Goal: Task Accomplishment & Management: Use online tool/utility

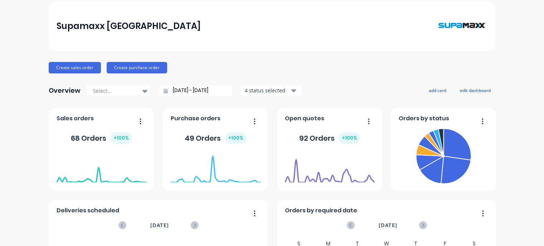
scroll to position [36, 0]
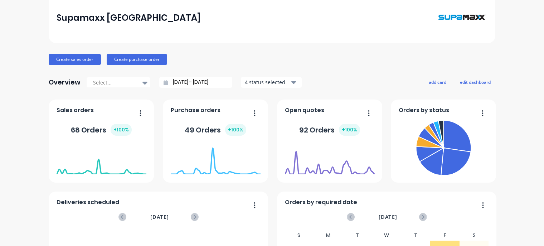
click at [140, 111] on icon "button" at bounding box center [141, 112] width 2 height 7
click at [249, 37] on div "Supamaxx [GEOGRAPHIC_DATA]" at bounding box center [272, 18] width 446 height 50
click at [87, 127] on div "68 Orders + 100 %" at bounding box center [101, 130] width 61 height 12
click at [77, 108] on span "Sales orders" at bounding box center [75, 110] width 37 height 9
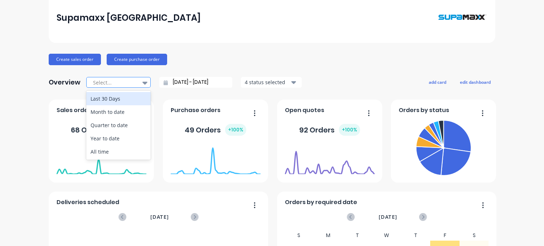
click at [142, 82] on icon at bounding box center [144, 83] width 5 height 3
click at [236, 64] on div "Create sales order Create purchase order" at bounding box center [272, 59] width 446 height 11
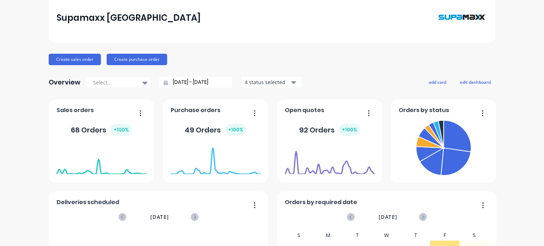
scroll to position [107, 0]
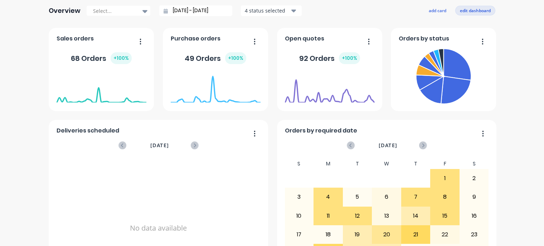
click at [474, 14] on button "edit dashboard" at bounding box center [475, 10] width 40 height 9
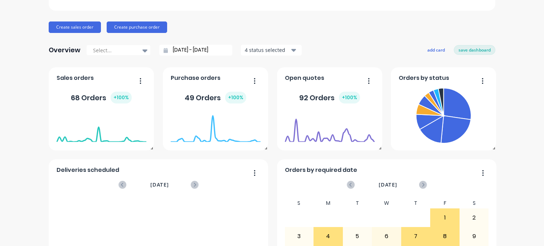
scroll to position [0, 0]
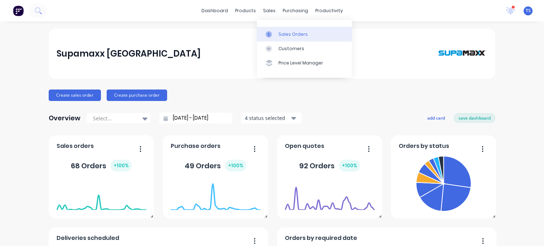
click at [279, 36] on div "Sales Orders" at bounding box center [292, 34] width 29 height 6
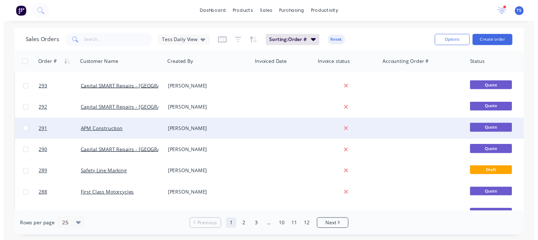
scroll to position [250, 0]
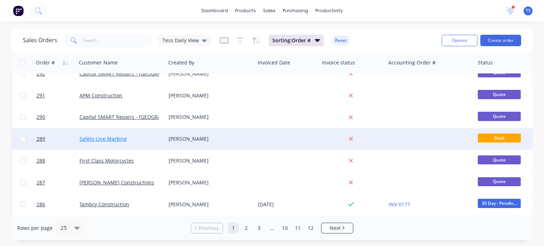
click at [104, 138] on link "Safety Line Marking" at bounding box center [102, 138] width 47 height 7
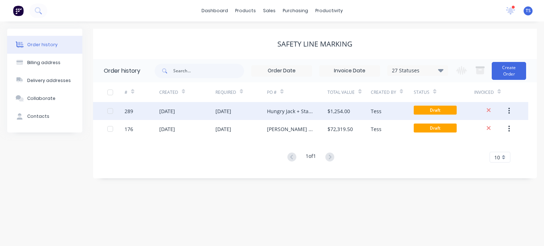
click at [274, 115] on div "Hungry Jack + Starbucks Tender" at bounding box center [297, 111] width 60 height 18
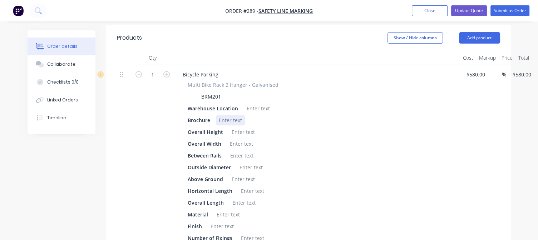
scroll to position [215, 0]
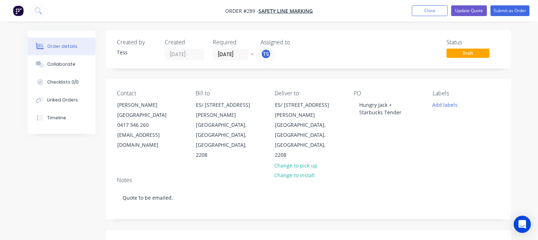
scroll to position [214, 0]
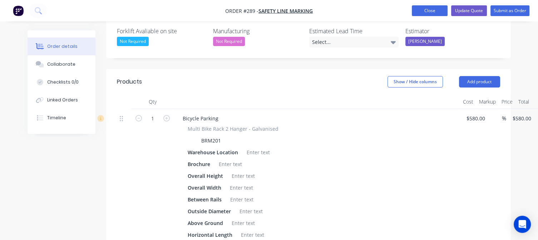
click at [430, 9] on button "Close" at bounding box center [430, 10] width 36 height 11
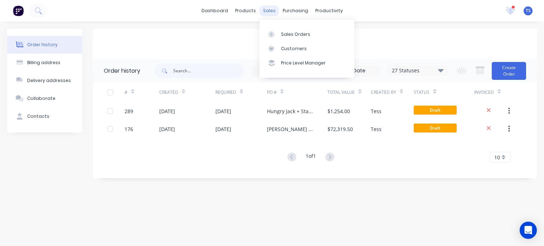
click at [272, 10] on div "sales" at bounding box center [269, 10] width 20 height 11
click at [281, 49] on div "Customers" at bounding box center [294, 48] width 26 height 6
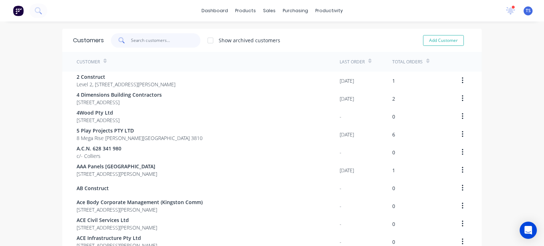
click at [146, 42] on input "text" at bounding box center [166, 40] width 70 height 14
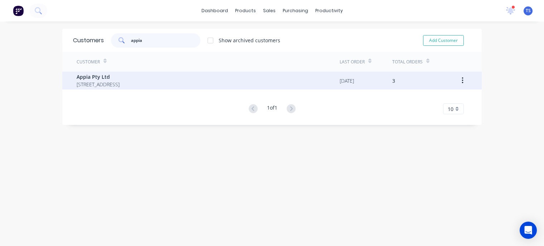
type input "appia"
click at [119, 75] on span "Appia Pty Ltd" at bounding box center [98, 77] width 43 height 8
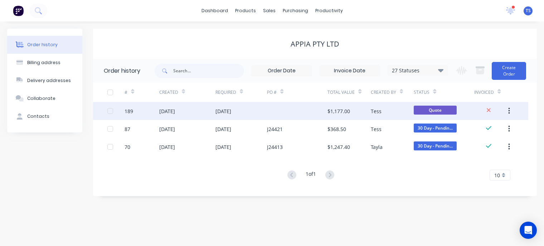
click at [226, 109] on div "[DATE]" at bounding box center [223, 111] width 16 height 8
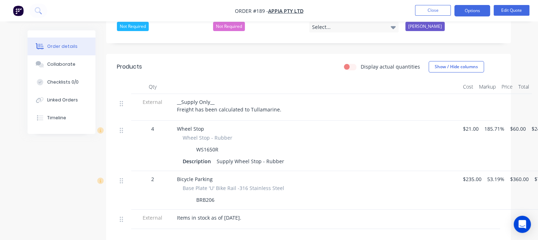
scroll to position [250, 0]
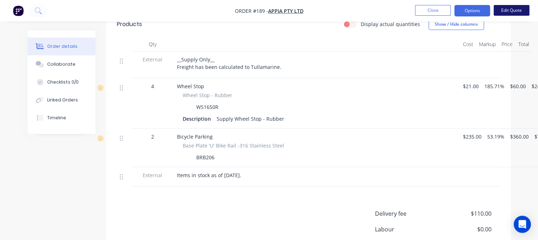
click at [518, 10] on button "Edit Quote" at bounding box center [512, 10] width 36 height 11
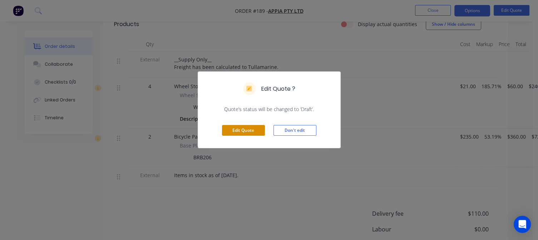
click at [253, 127] on button "Edit Quote" at bounding box center [243, 130] width 43 height 11
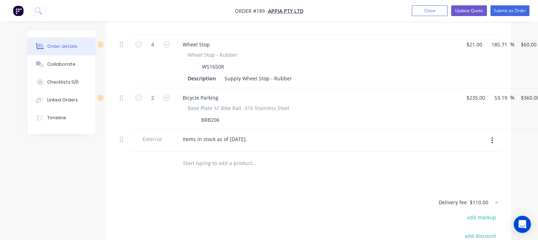
scroll to position [358, 0]
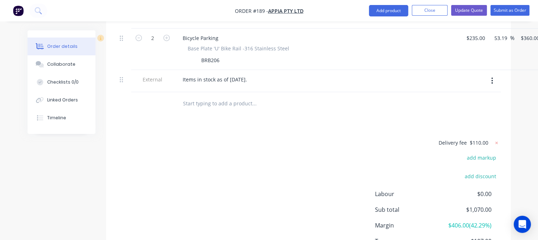
click at [189, 97] on input "text" at bounding box center [254, 104] width 143 height 14
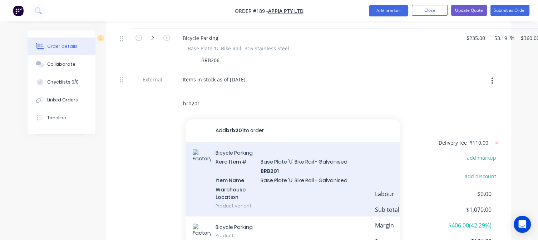
type input "brb201"
click at [271, 154] on div "Bicycle Parking Xero Item # Base Plate 'U' Bike Rail - Galvanised BRB201 Item N…" at bounding box center [293, 179] width 215 height 74
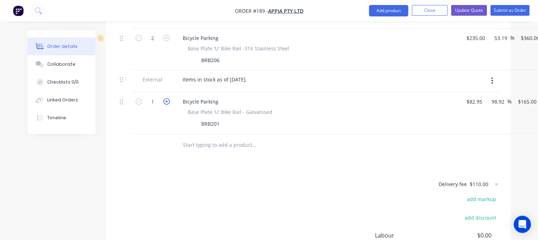
click at [167, 98] on icon "button" at bounding box center [166, 101] width 6 height 6
type input "2"
type input "$330.00"
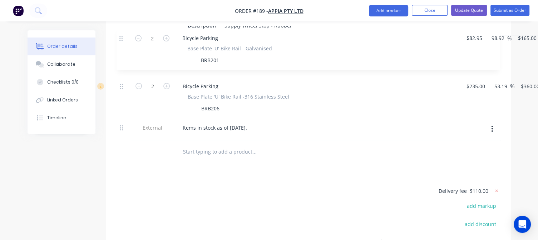
drag, startPoint x: 119, startPoint y: 91, endPoint x: 121, endPoint y: 37, distance: 54.0
click at [121, 37] on div "External __Supply Only__ Freight has been calculated to Tullamarine. 4 Wheel St…" at bounding box center [308, 46] width 383 height 188
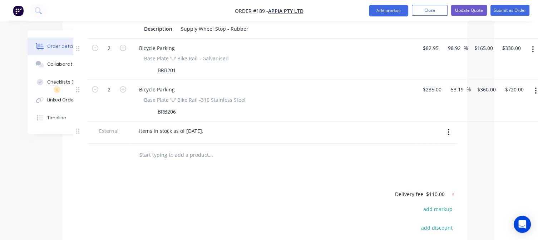
scroll to position [348, 50]
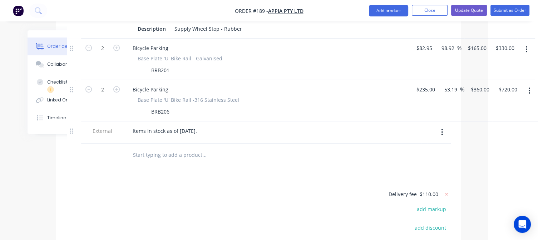
click at [531, 84] on button "button" at bounding box center [529, 90] width 17 height 13
click at [491, 147] on div "Delete" at bounding box center [504, 152] width 55 height 10
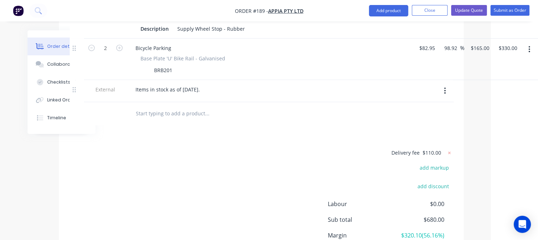
scroll to position [348, 47]
click at [434, 149] on span "$110.00" at bounding box center [432, 153] width 19 height 8
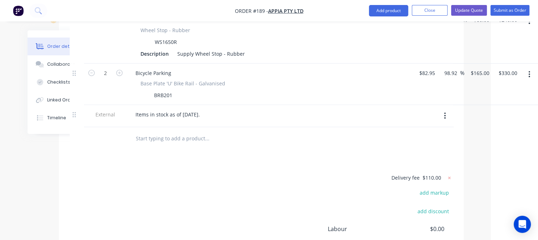
scroll to position [276, 47]
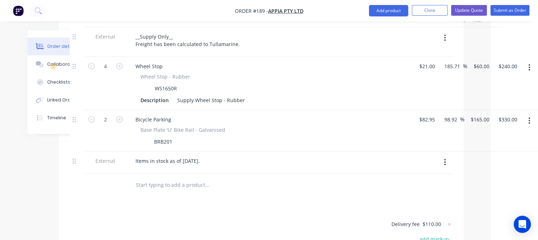
click at [528, 61] on button "button" at bounding box center [529, 67] width 17 height 13
click at [490, 124] on div "Delete" at bounding box center [504, 129] width 55 height 10
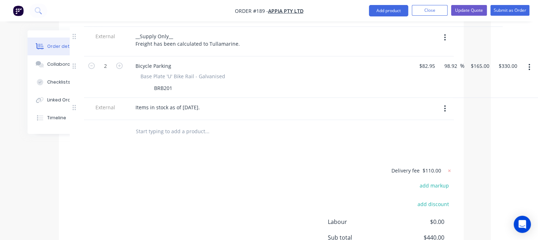
scroll to position [348, 47]
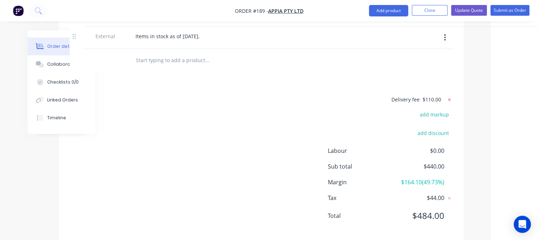
click at [449, 96] on icon at bounding box center [449, 99] width 7 height 7
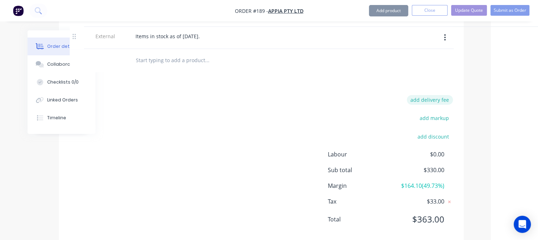
click at [437, 95] on button "add delivery fee" at bounding box center [430, 100] width 46 height 10
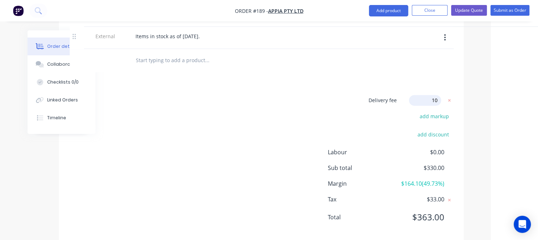
type input "105"
click at [300, 120] on div "Delivery fee Delivery fee Delivery fee name (Optional) 105 105 $0 add markup ad…" at bounding box center [261, 163] width 383 height 136
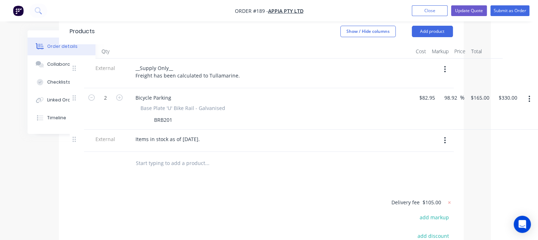
scroll to position [240, 47]
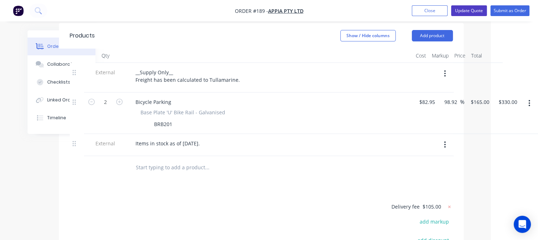
click at [474, 10] on button "Update Quote" at bounding box center [469, 10] width 36 height 11
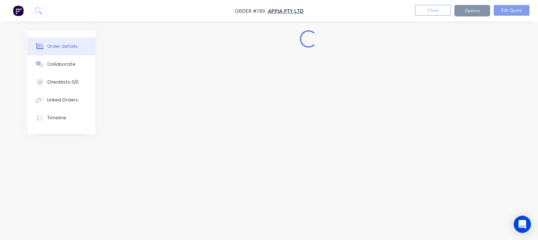
scroll to position [0, 0]
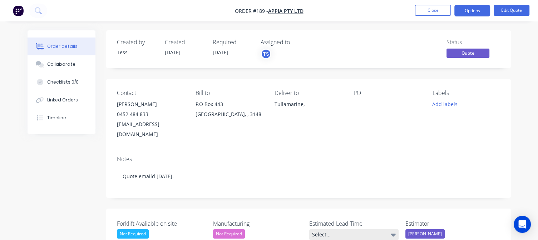
click at [369, 230] on div "Select..." at bounding box center [353, 235] width 89 height 11
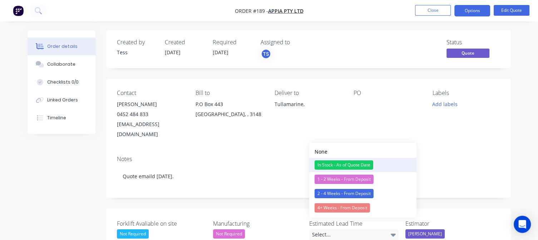
click at [341, 165] on div "In Stock - As of Quote Date" at bounding box center [344, 165] width 59 height 9
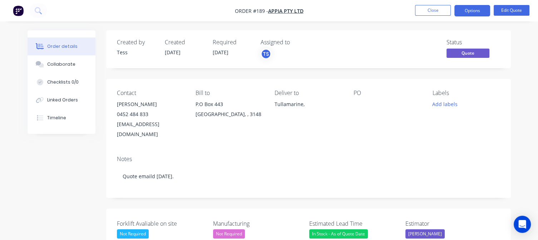
click at [357, 230] on div "In Stock - As of Quote Date" at bounding box center [338, 234] width 59 height 9
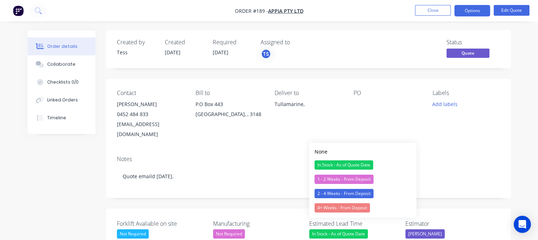
click at [378, 133] on div "Contact [PERSON_NAME] [PHONE_NUMBER] [EMAIL_ADDRESS][DOMAIN_NAME] Bill to P.O […" at bounding box center [308, 114] width 405 height 71
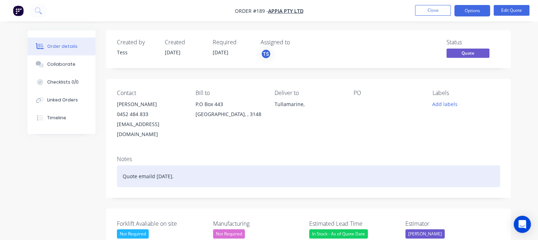
click at [151, 168] on div "Quote emaild [DATE]." at bounding box center [308, 177] width 383 height 22
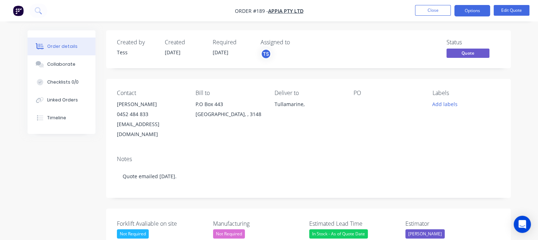
click at [368, 107] on div at bounding box center [388, 104] width 68 height 10
click at [512, 11] on button "Edit Quote" at bounding box center [512, 10] width 36 height 11
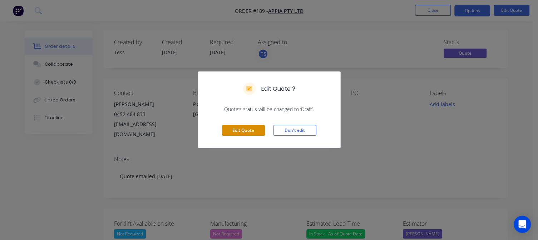
click at [238, 130] on button "Edit Quote" at bounding box center [243, 130] width 43 height 11
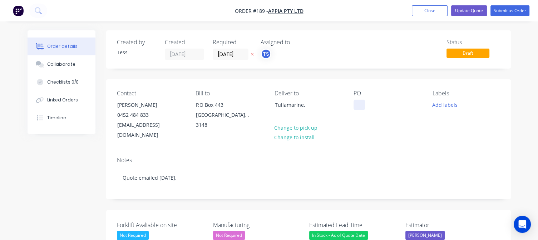
click at [362, 107] on div at bounding box center [359, 105] width 11 height 10
drag, startPoint x: 393, startPoint y: 105, endPoint x: 351, endPoint y: 108, distance: 42.7
click at [351, 108] on div "Contact [PERSON_NAME] [PHONE_NUMBER] [EMAIL_ADDRESS][DOMAIN_NAME] Bill to [STRE…" at bounding box center [308, 115] width 405 height 72
click at [359, 105] on div "BRB201- Tullamarine" at bounding box center [385, 105] width 62 height 10
click at [446, 104] on button "Add labels" at bounding box center [445, 105] width 33 height 10
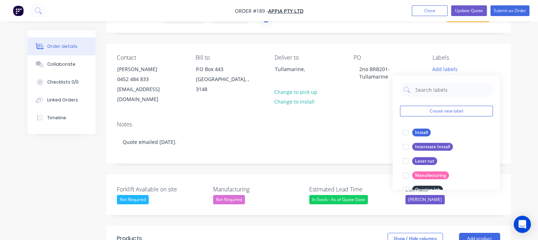
scroll to position [72, 0]
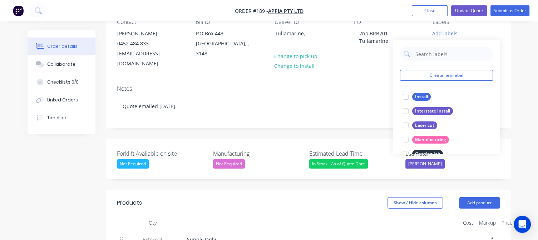
click at [522, 40] on div "Order details Collaborate Checklists 0/0 Linked Orders Timeline Order details C…" at bounding box center [269, 226] width 538 height 597
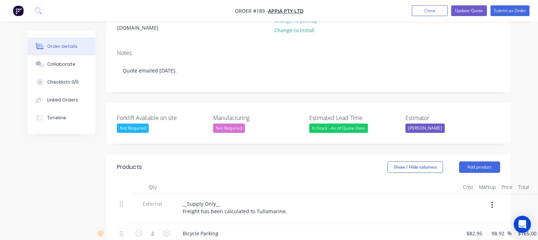
scroll to position [36, 0]
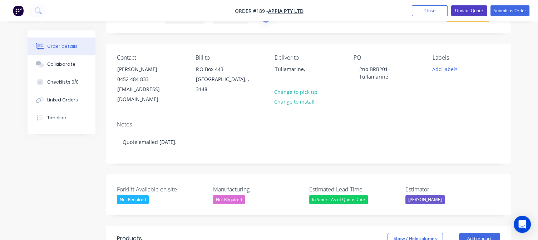
click at [470, 8] on button "Update Quote" at bounding box center [469, 10] width 36 height 11
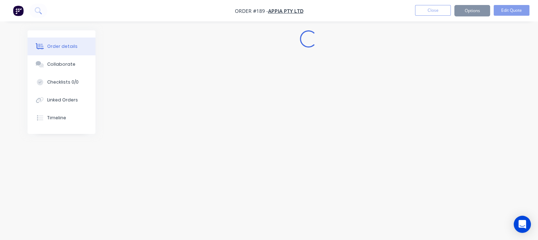
scroll to position [0, 0]
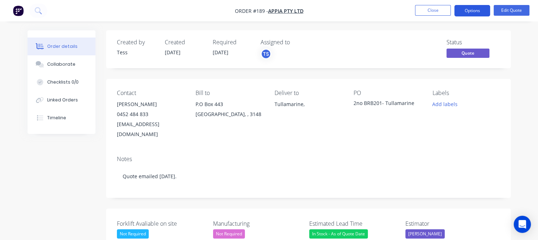
click at [481, 12] on button "Options" at bounding box center [473, 10] width 36 height 11
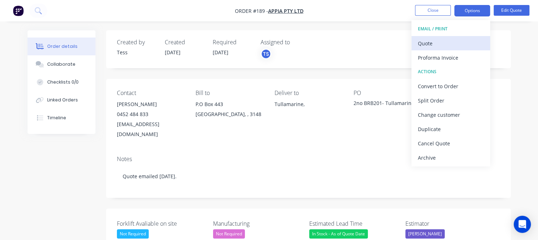
click at [446, 41] on div "Quote" at bounding box center [451, 43] width 66 height 10
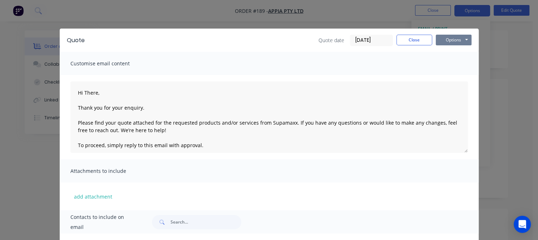
click at [447, 42] on button "Options" at bounding box center [454, 40] width 36 height 11
click at [456, 57] on button "Preview" at bounding box center [459, 53] width 46 height 12
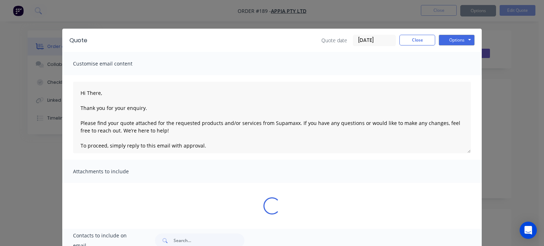
type textarea "Hi There, Thank you for your enquiry. Please find your quote attached for the r…"
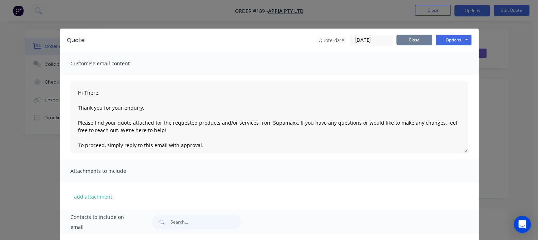
click at [406, 40] on button "Close" at bounding box center [415, 40] width 36 height 11
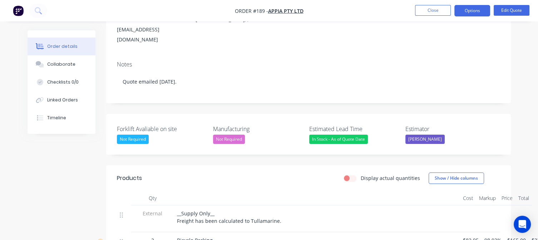
scroll to position [107, 0]
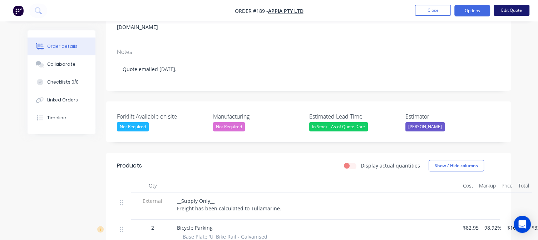
click at [507, 8] on button "Edit Quote" at bounding box center [512, 10] width 36 height 11
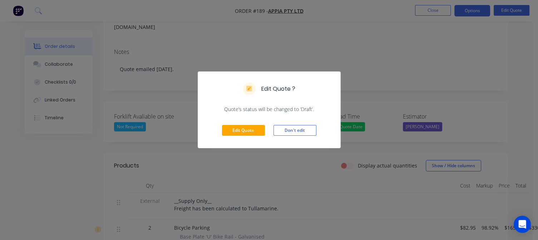
click at [249, 123] on div "Edit Quote Don't edit" at bounding box center [269, 130] width 142 height 35
click at [245, 133] on button "Edit Quote" at bounding box center [243, 130] width 43 height 11
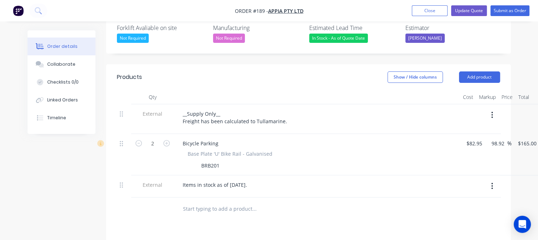
scroll to position [215, 0]
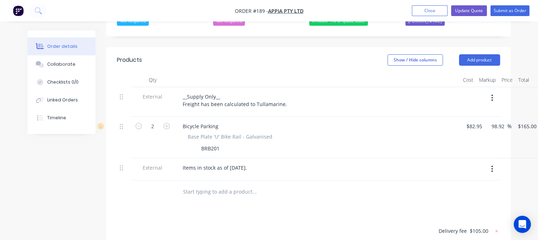
click at [202, 185] on input "text" at bounding box center [254, 192] width 143 height 14
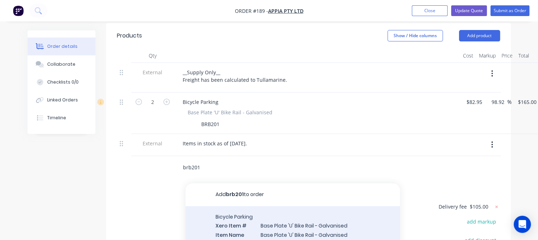
scroll to position [250, 0]
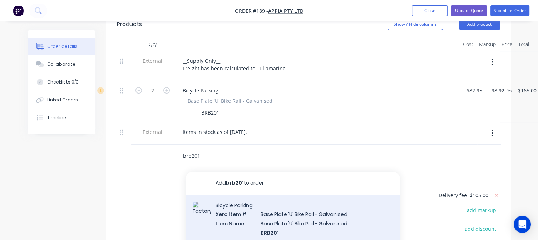
type input "brb201"
click at [287, 207] on div "Bicycle Parking Xero Item # Base Plate 'U' Bike Rail - Galvanised Item Name Bas…" at bounding box center [293, 232] width 215 height 74
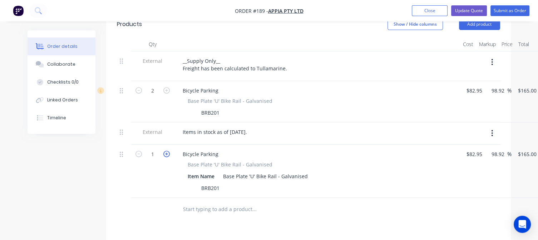
click at [168, 151] on icon "button" at bounding box center [166, 154] width 6 height 6
type input "2"
type input "$330.00"
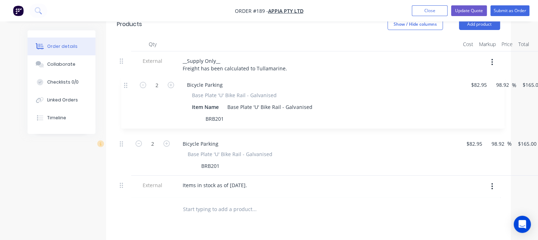
drag, startPoint x: 122, startPoint y: 148, endPoint x: 126, endPoint y: 85, distance: 62.4
click at [126, 85] on div "External __Supply Only__ Freight has been calculated to Tullamarine. 2 Bicycle …" at bounding box center [308, 125] width 383 height 147
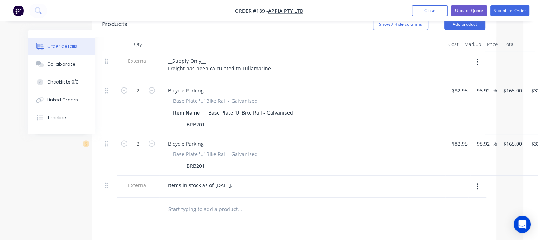
scroll to position [250, 47]
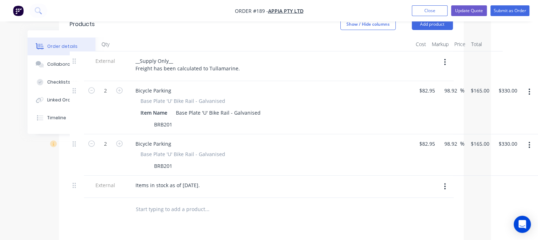
click at [530, 141] on icon "button" at bounding box center [530, 145] width 2 height 8
click at [487, 202] on div "Delete" at bounding box center [504, 207] width 55 height 10
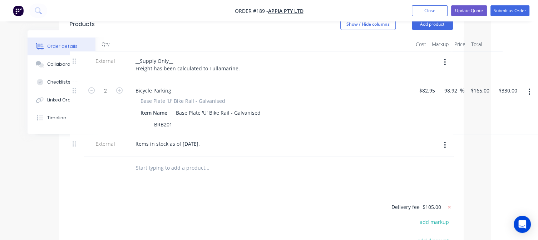
click at [203, 180] on div "Products Show / Hide columns Add product Qty Cost Markup Price Total External _…" at bounding box center [261, 179] width 405 height 337
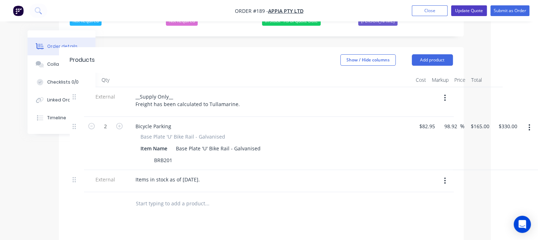
click at [477, 13] on button "Update Quote" at bounding box center [469, 10] width 36 height 11
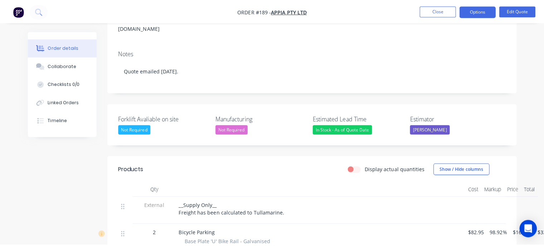
scroll to position [179, 0]
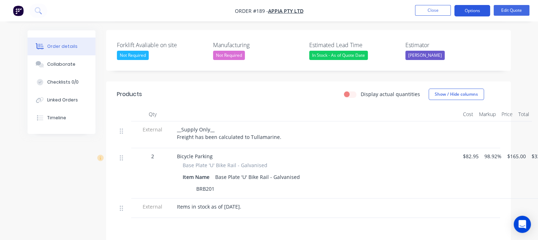
click at [484, 12] on button "Options" at bounding box center [473, 10] width 36 height 11
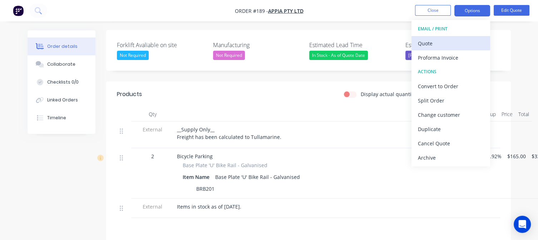
click at [434, 48] on button "Quote" at bounding box center [451, 43] width 79 height 14
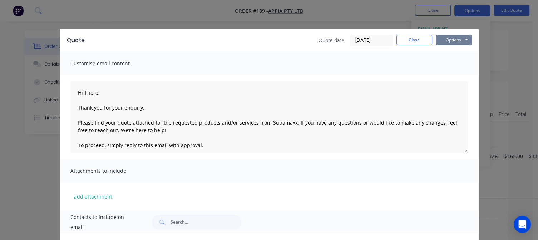
click at [447, 38] on button "Options" at bounding box center [454, 40] width 36 height 11
click at [448, 55] on button "Preview" at bounding box center [459, 53] width 46 height 12
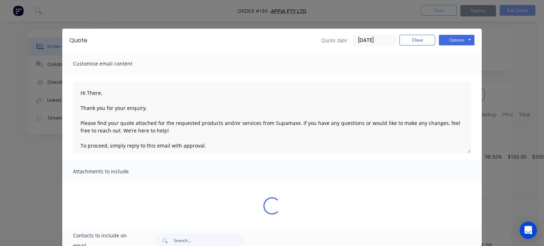
type textarea "Hi There, Thank you for your enquiry. Please find your quote attached for the r…"
